Goal: Task Accomplishment & Management: Manage account settings

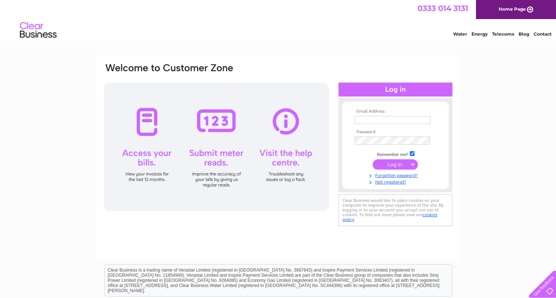
type input "[PERSON_NAME][EMAIL_ADDRESS][DOMAIN_NAME]"
click at [397, 167] on input "submit" at bounding box center [395, 165] width 45 height 10
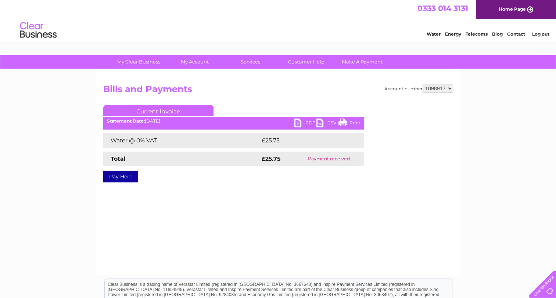
click at [539, 33] on link "Log out" at bounding box center [540, 34] width 17 height 6
